Goal: Transaction & Acquisition: Purchase product/service

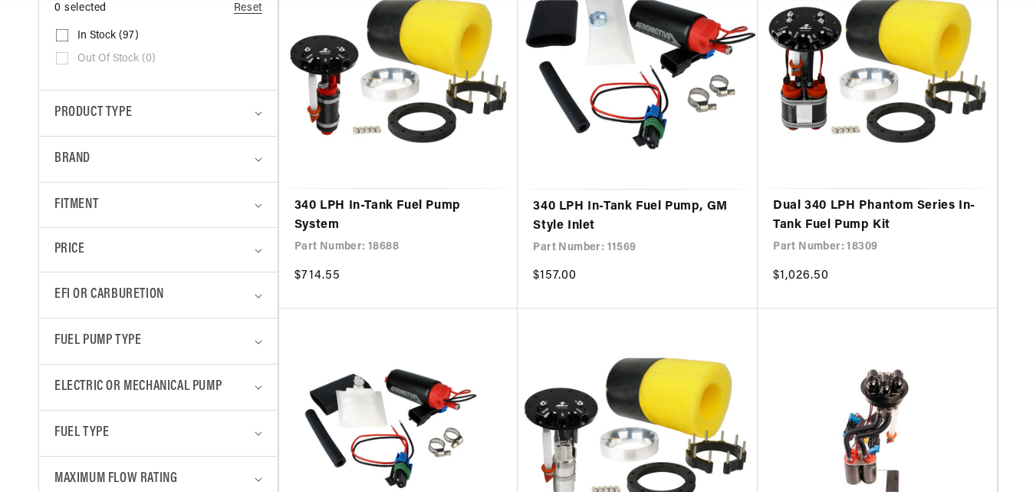
scroll to position [446, 0]
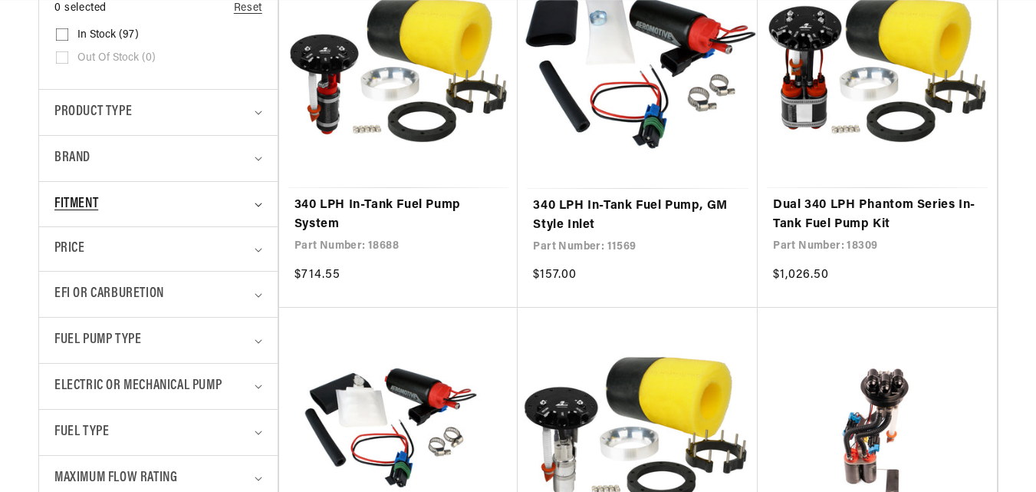
click at [256, 194] on summary "Fitment" at bounding box center [158, 204] width 208 height 45
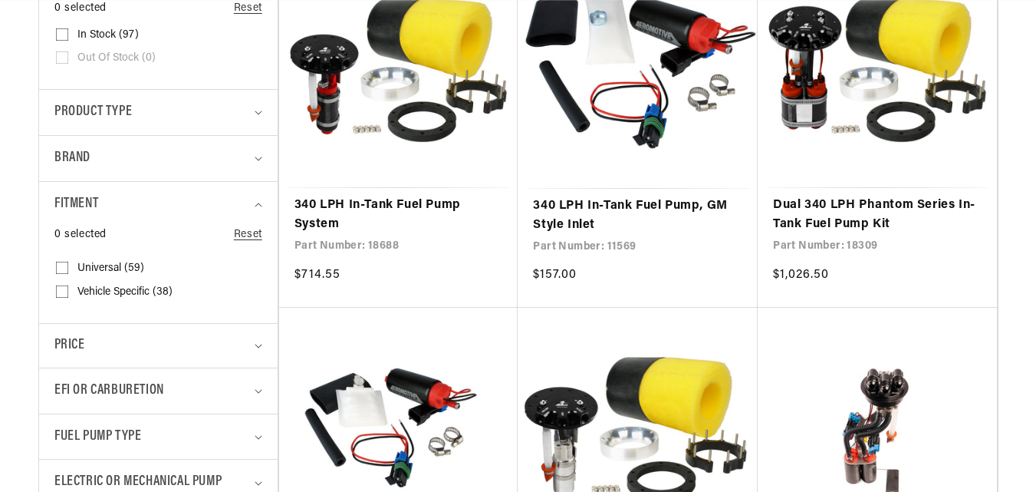
scroll to position [0, 607]
click at [63, 291] on input "Vehicle Specific (38) Vehicle Specific (38 products)" at bounding box center [62, 294] width 12 height 12
checkbox input "true"
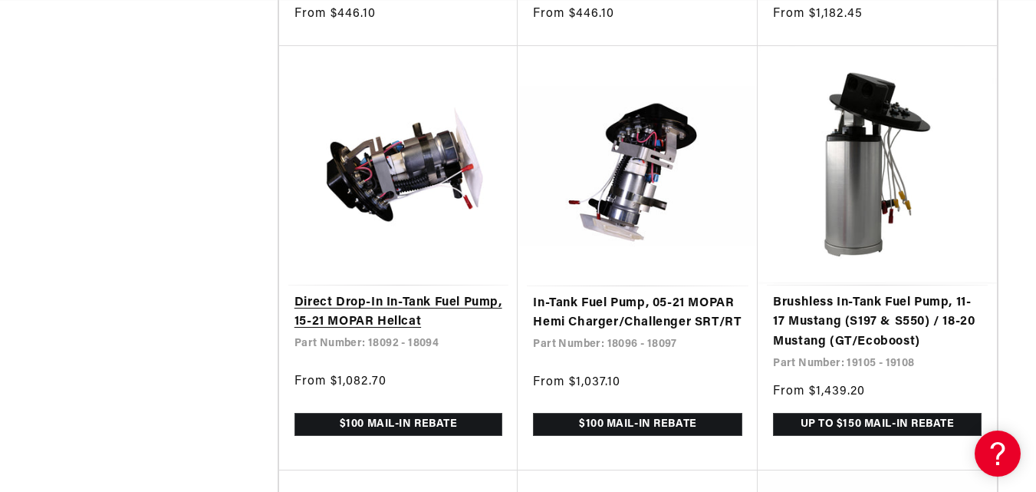
click at [393, 316] on link "Direct Drop-In In-Tank Fuel Pump, 15-21 MOPAR Hellcat" at bounding box center [399, 312] width 209 height 39
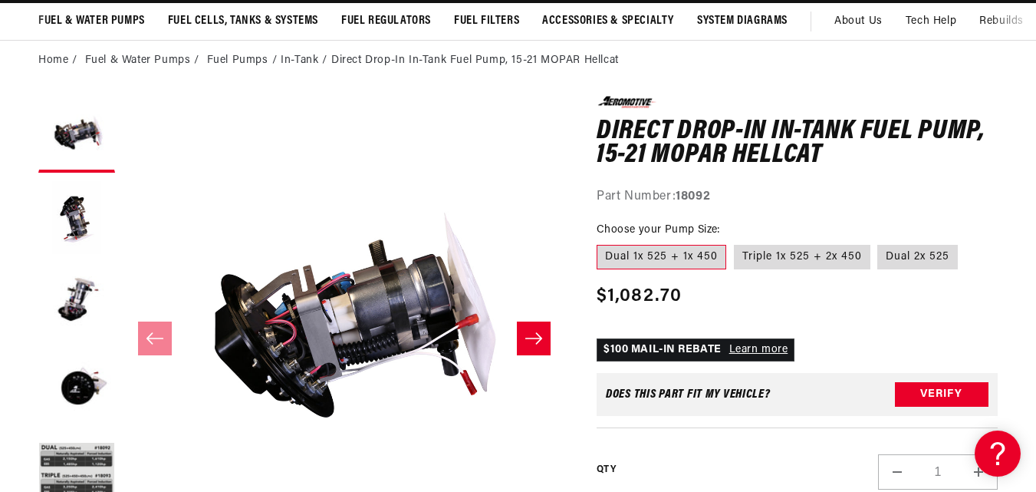
scroll to position [118, 0]
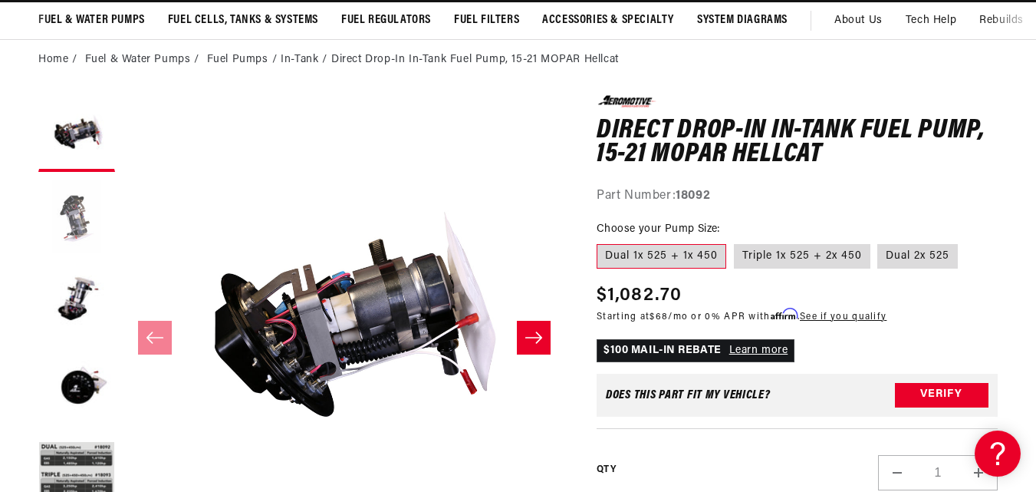
click at [64, 226] on button "Load image 2 in gallery view" at bounding box center [76, 217] width 77 height 77
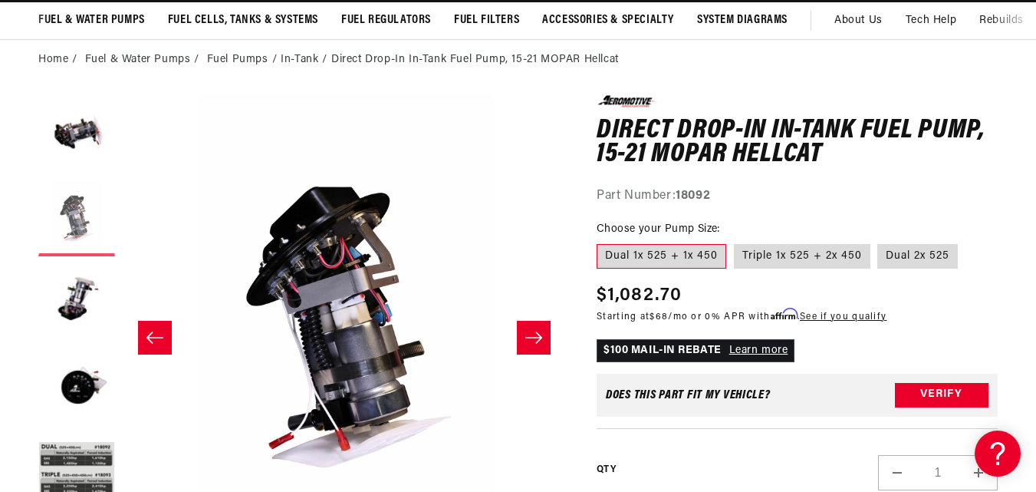
scroll to position [1, 443]
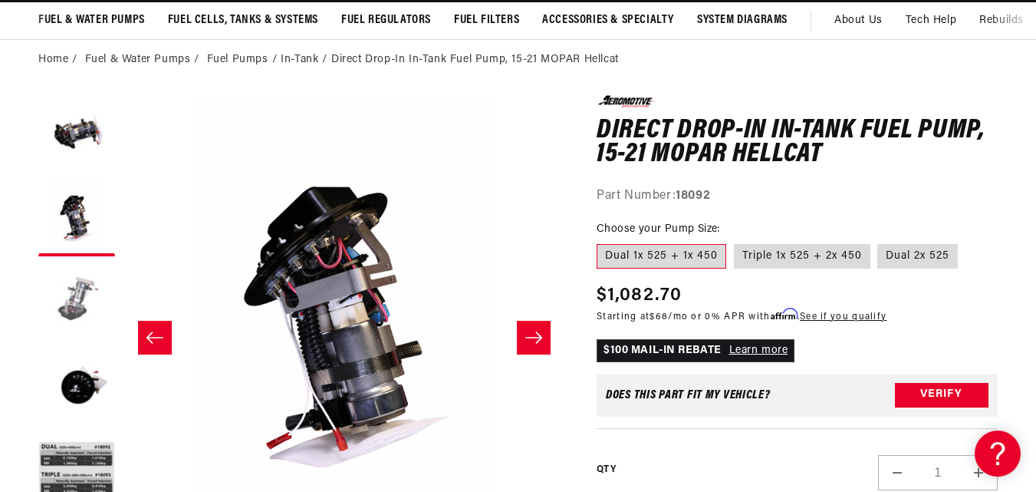
click at [73, 288] on button "Load image 3 in gallery view" at bounding box center [76, 302] width 77 height 77
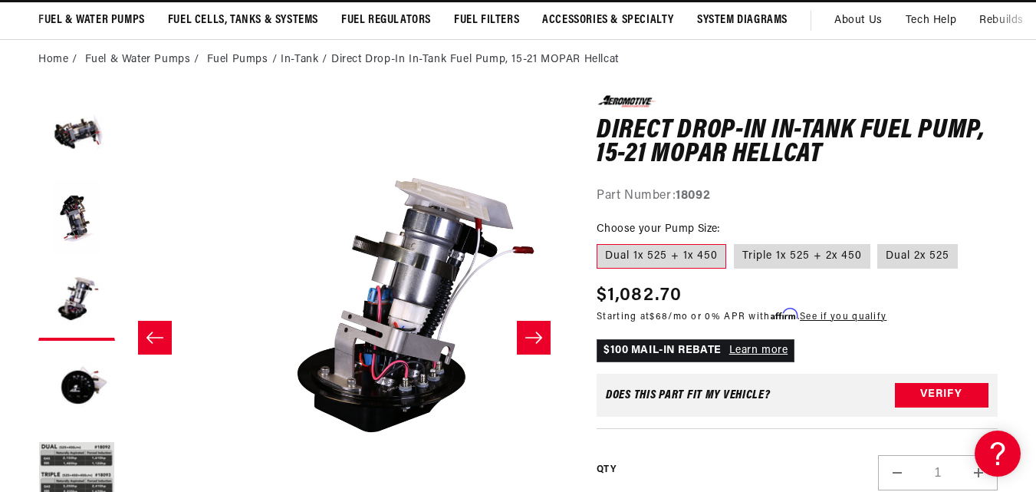
scroll to position [1, 887]
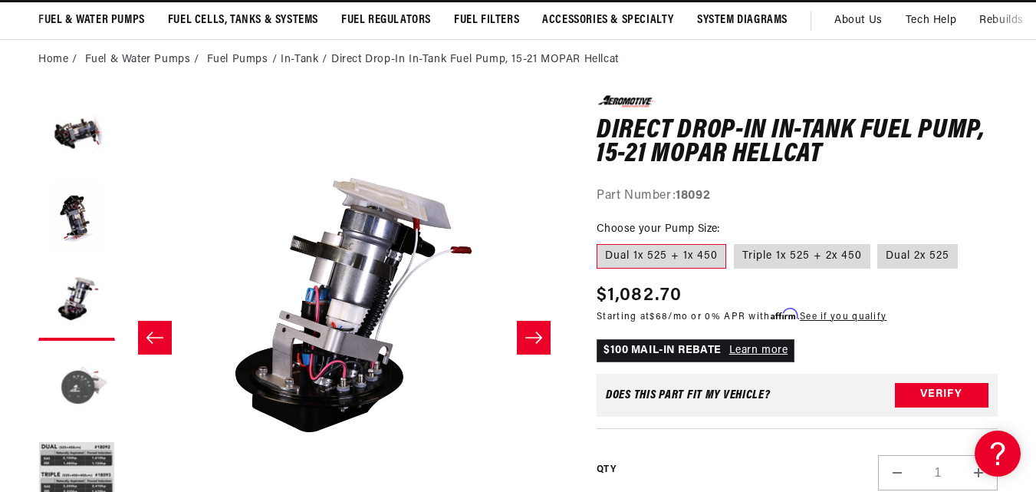
click at [91, 387] on button "Load image 4 in gallery view" at bounding box center [76, 386] width 77 height 77
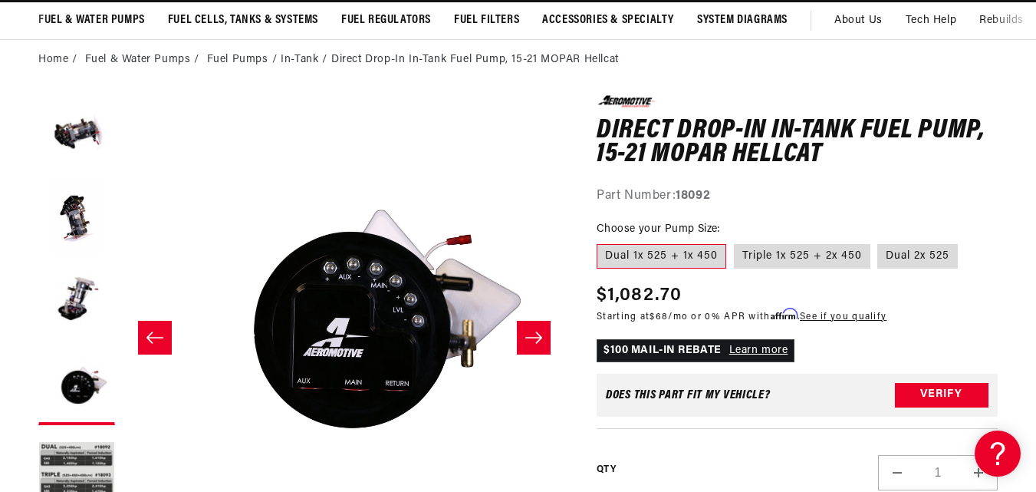
scroll to position [0, 0]
click at [772, 258] on label "Triple 1x 525 + 2x 450" at bounding box center [802, 256] width 137 height 25
click at [735, 242] on input "Triple 1x 525 + 2x 450" at bounding box center [734, 241] width 1 height 1
radio input "true"
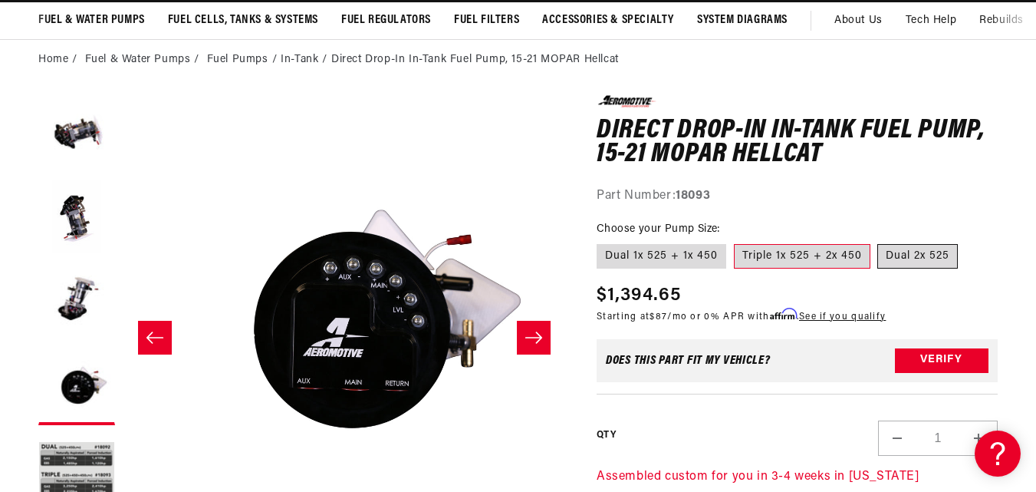
click at [918, 259] on label "Dual 2x 525" at bounding box center [917, 256] width 81 height 25
click at [879, 242] on input "Dual 2x 525" at bounding box center [878, 241] width 1 height 1
radio input "true"
click at [782, 264] on label "Triple 1x 525 + 2x 450" at bounding box center [802, 256] width 137 height 25
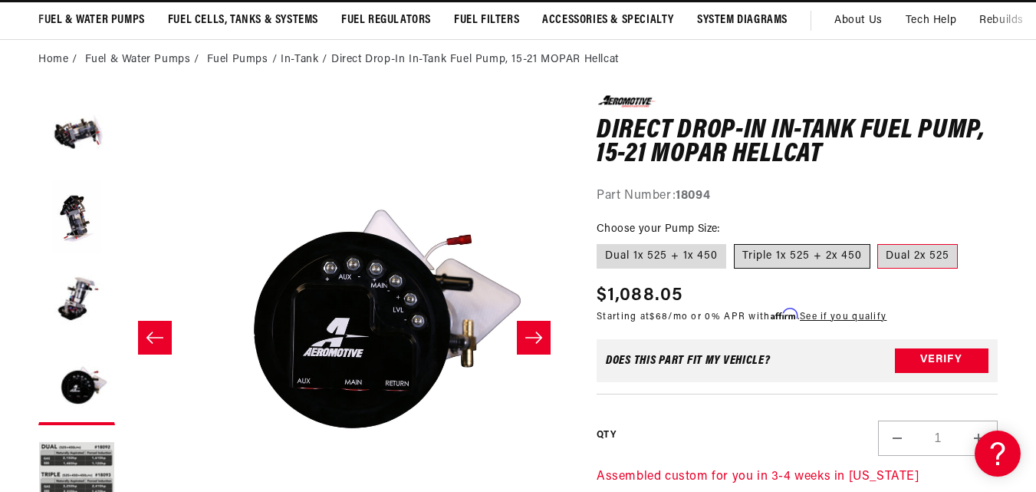
click at [735, 242] on input "Triple 1x 525 + 2x 450" at bounding box center [734, 241] width 1 height 1
radio input "true"
click at [647, 257] on label "Dual 1x 525 + 1x 450" at bounding box center [662, 256] width 130 height 25
click at [601, 242] on input "Dual 1x 525 + 1x 450" at bounding box center [601, 241] width 1 height 1
radio input "true"
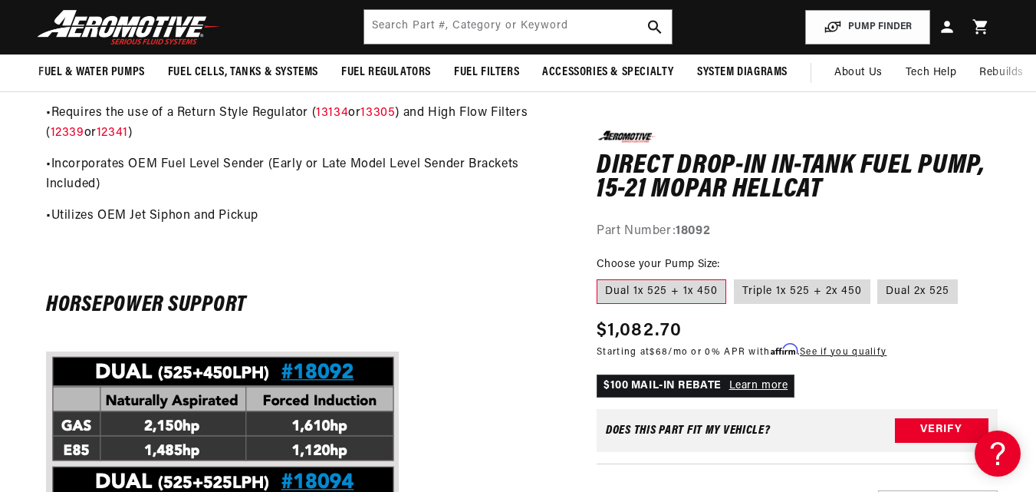
scroll to position [852, 0]
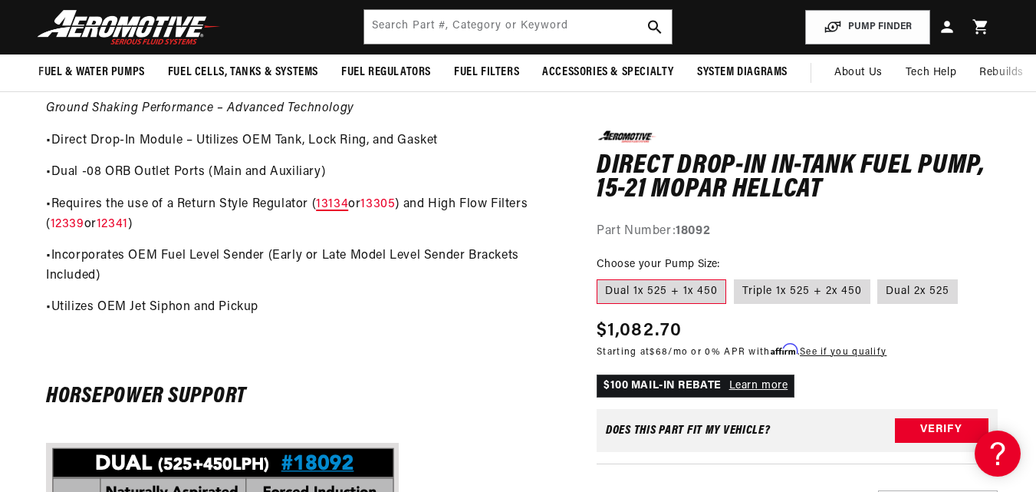
click at [328, 207] on link "13134" at bounding box center [332, 204] width 32 height 12
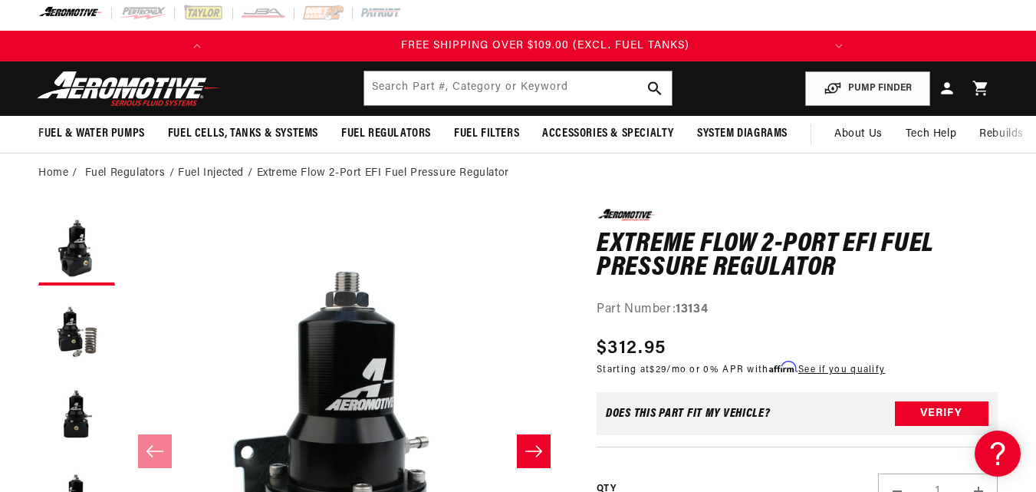
scroll to position [0, 607]
